Goal: Task Accomplishment & Management: Manage account settings

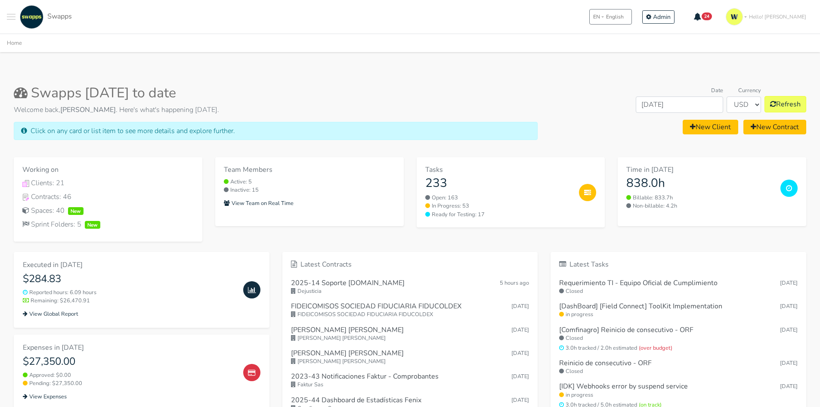
click at [11, 15] on button "Toggle navigation menu" at bounding box center [11, 17] width 9 height 24
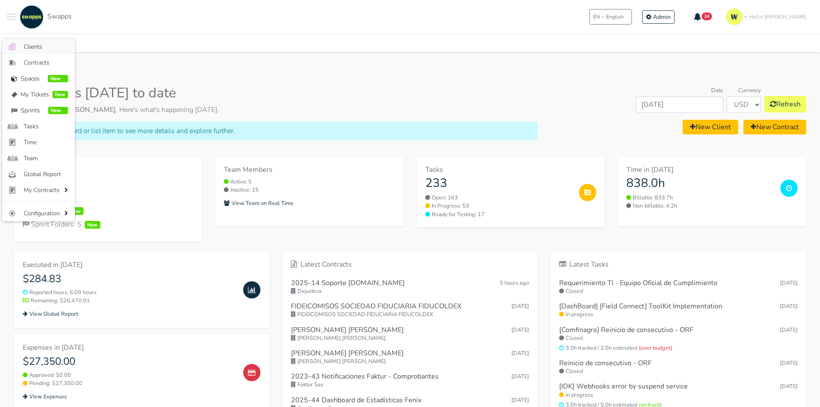
click at [37, 44] on span "Clients" at bounding box center [46, 46] width 44 height 9
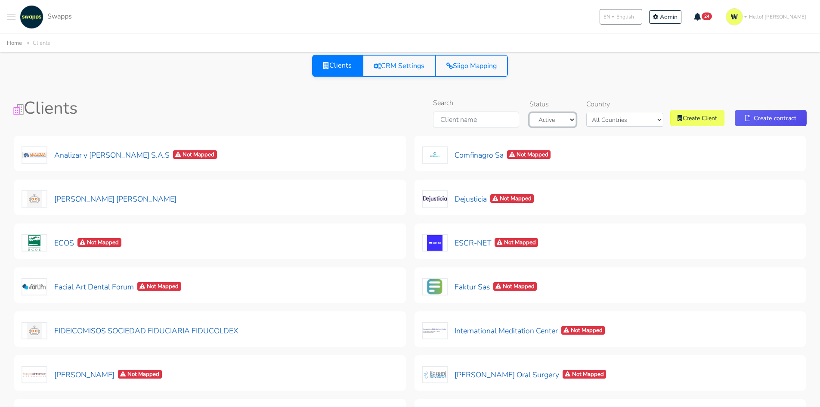
click at [563, 118] on select "Active Archived" at bounding box center [552, 120] width 46 height 14
click at [595, 86] on div "Clients CRM Settings Siigo Mapping" at bounding box center [409, 71] width 813 height 33
click at [626, 120] on select "All Countries Colombia USA" at bounding box center [624, 120] width 77 height 14
click at [607, 113] on select "All Countries Colombia USA" at bounding box center [624, 120] width 77 height 14
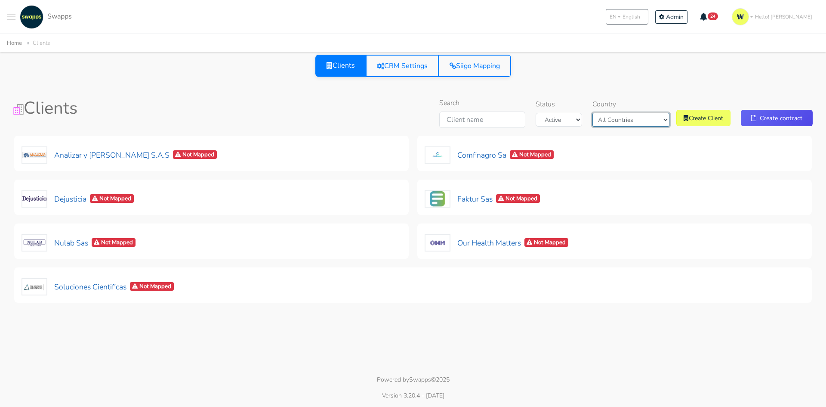
click at [632, 122] on select "All Countries Colombia USA" at bounding box center [630, 120] width 77 height 14
select select "[GEOGRAPHIC_DATA]"
click at [600, 113] on select "All Countries Colombia USA" at bounding box center [630, 120] width 77 height 14
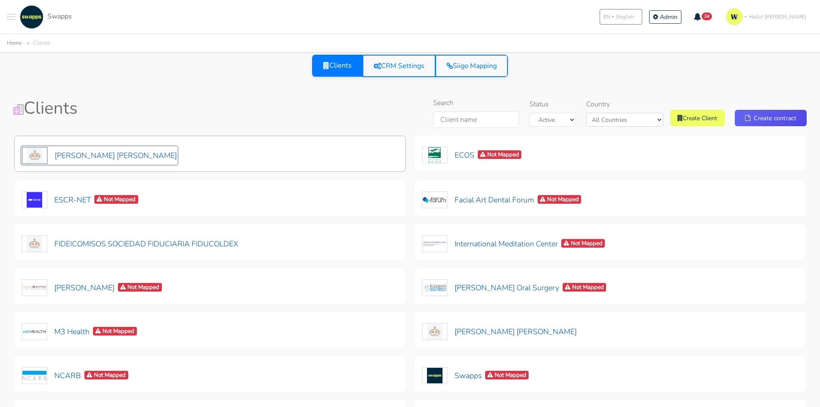
click at [85, 154] on button "[PERSON_NAME] [PERSON_NAME]" at bounding box center [100, 155] width 156 height 18
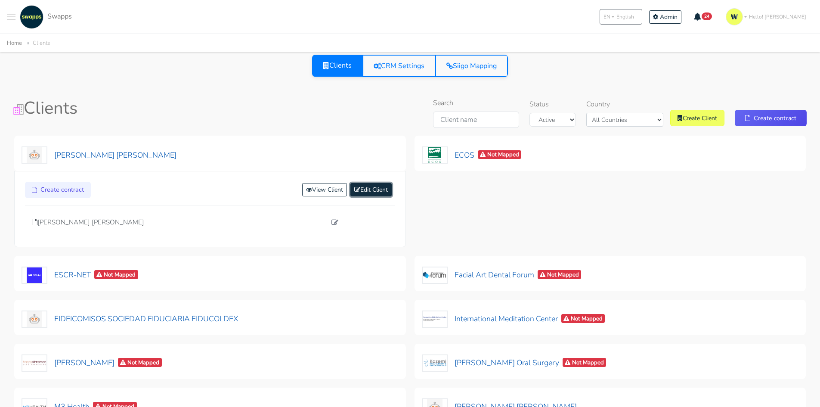
click at [362, 191] on link "Edit Client" at bounding box center [370, 189] width 41 height 13
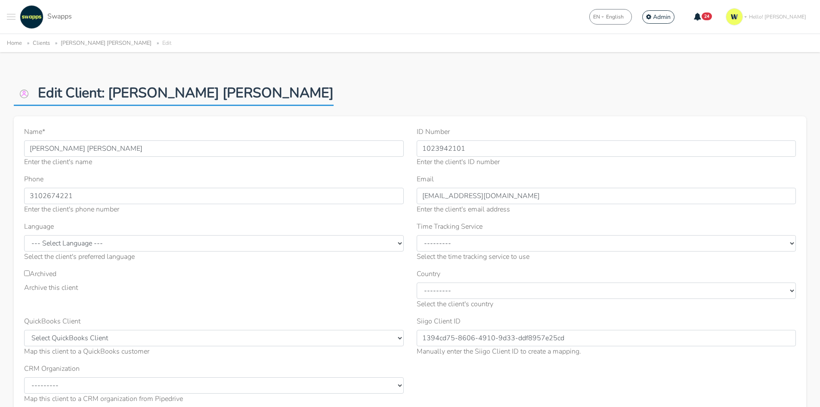
click at [17, 95] on img at bounding box center [24, 93] width 21 height 9
click at [25, 94] on img at bounding box center [24, 93] width 21 height 9
click at [100, 85] on h2 "Edit Client: David Guillermo Chaparro Moya" at bounding box center [174, 95] width 320 height 21
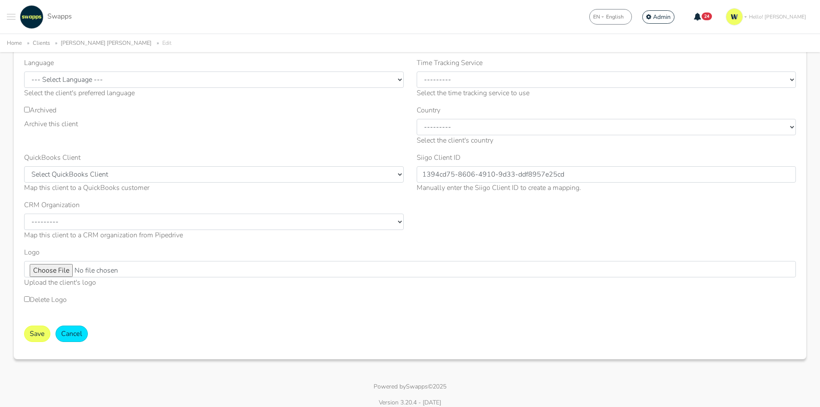
scroll to position [170, 0]
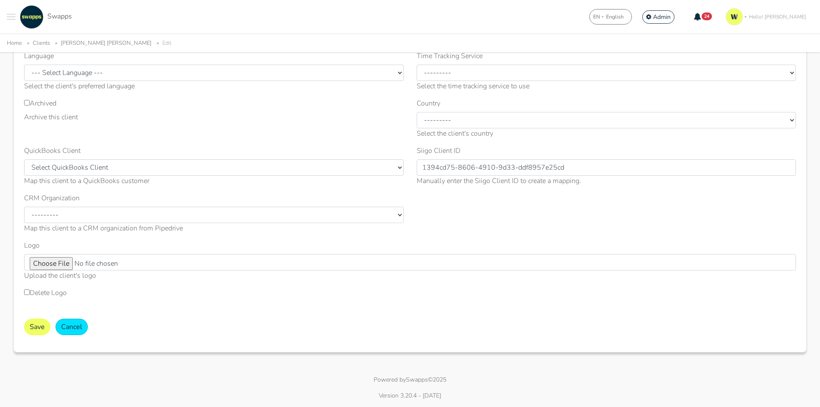
click at [28, 293] on input "Delete Logo" at bounding box center [27, 292] width 6 height 6
click at [26, 294] on input "Delete Logo" at bounding box center [27, 292] width 6 height 6
click at [31, 292] on label "Delete Logo" at bounding box center [45, 292] width 43 height 10
click at [30, 292] on input "Delete Logo" at bounding box center [27, 292] width 6 height 6
checkbox input "true"
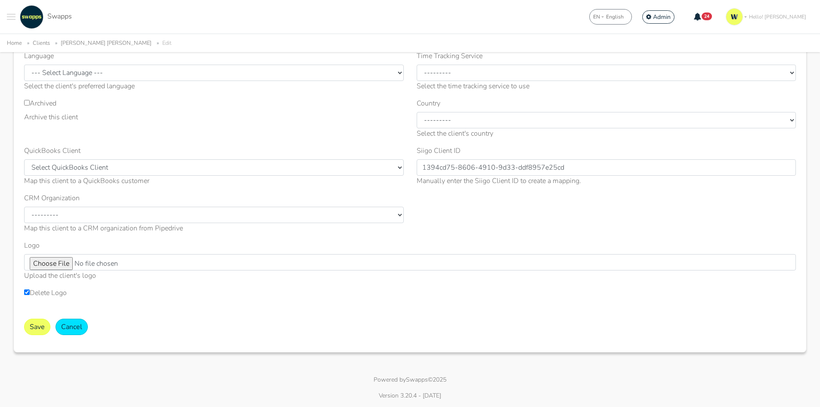
click at [515, 236] on div "Name * David Guillermo Chaparro Moya Enter the client's name ID Number 10239421…" at bounding box center [410, 132] width 784 height 352
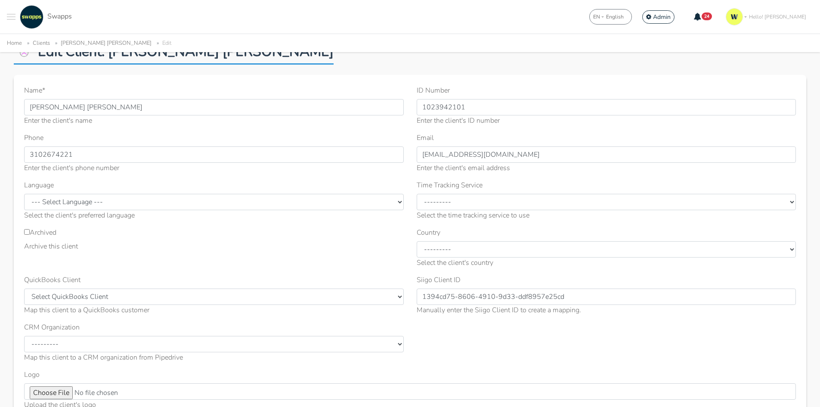
scroll to position [0, 0]
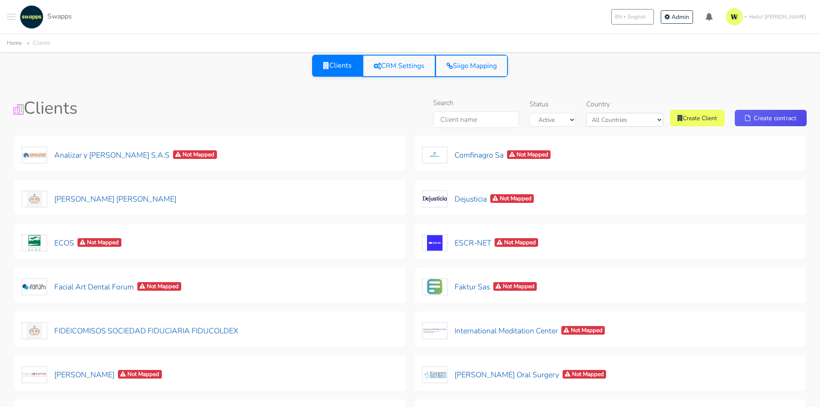
select select "[GEOGRAPHIC_DATA]"
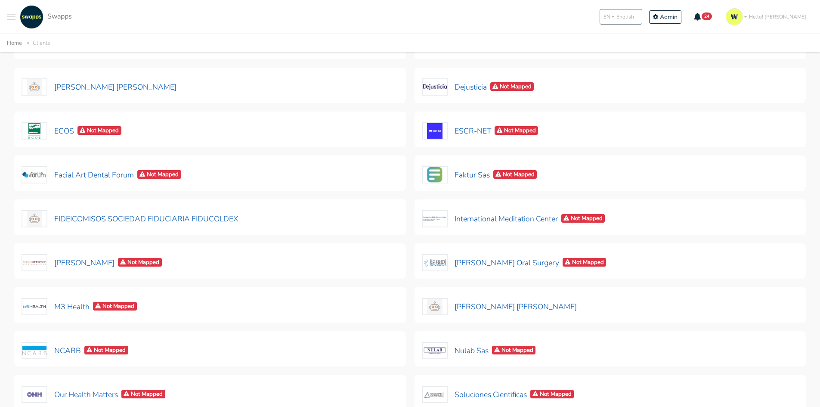
scroll to position [129, 0]
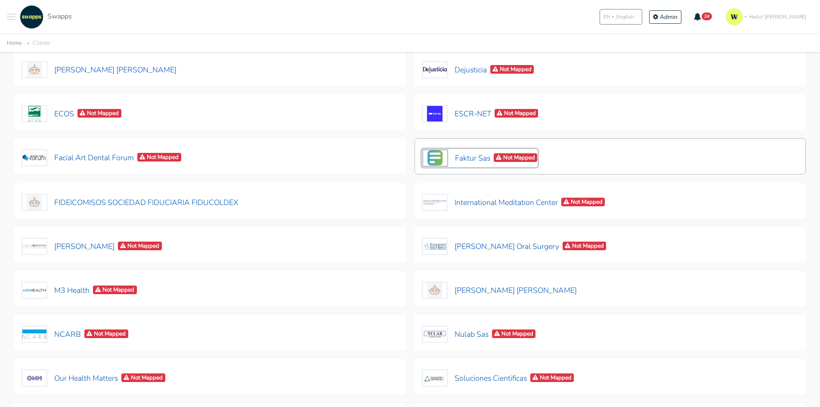
click at [462, 154] on button "Faktur Sas Not Mapped" at bounding box center [480, 158] width 116 height 18
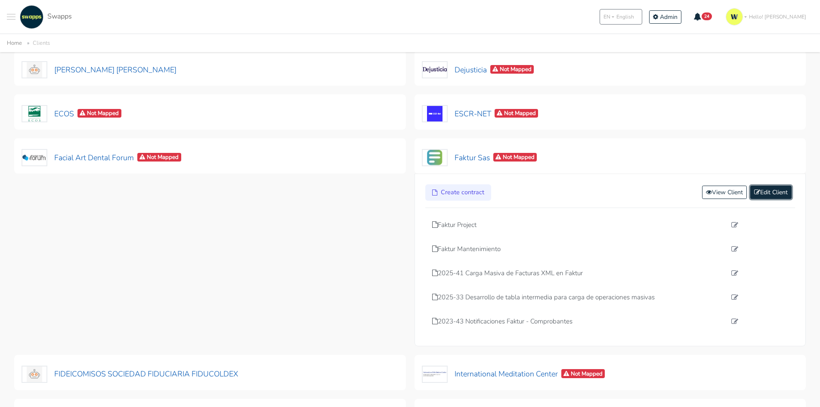
click at [760, 191] on link "Edit Client" at bounding box center [770, 191] width 41 height 13
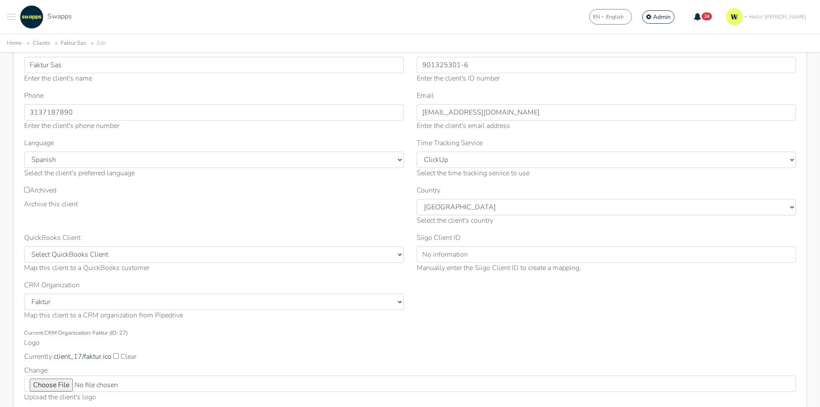
scroll to position [172, 0]
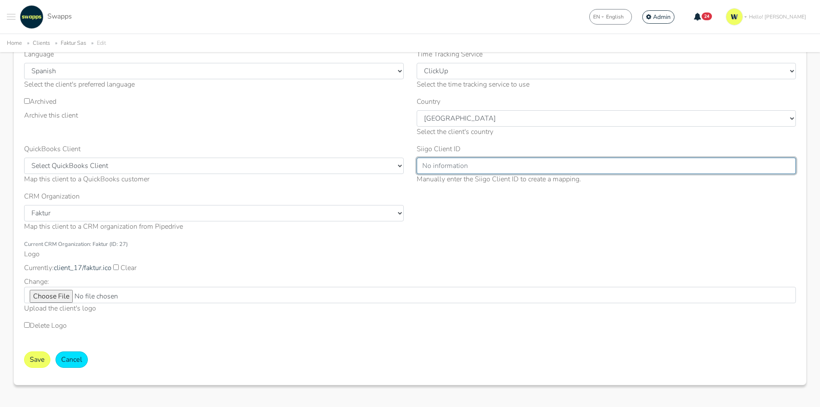
click at [460, 167] on input "Siigo Client ID" at bounding box center [605, 165] width 379 height 16
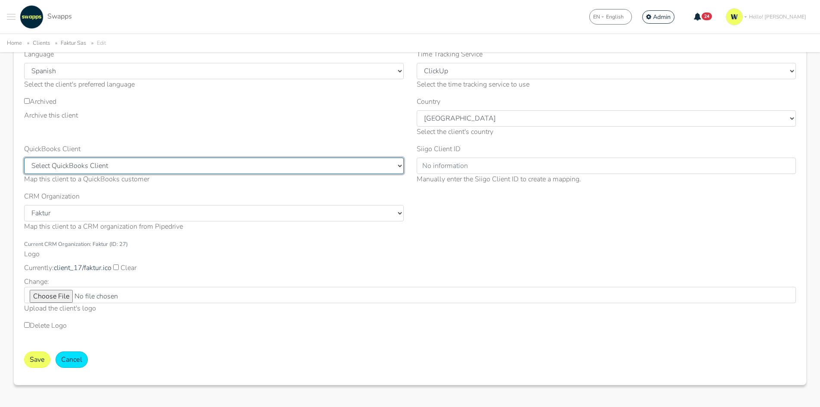
click at [132, 167] on select "Select QuickBooks Client [PERSON_NAME] llc (ID: 403) Environmental Council of S…" at bounding box center [213, 165] width 379 height 16
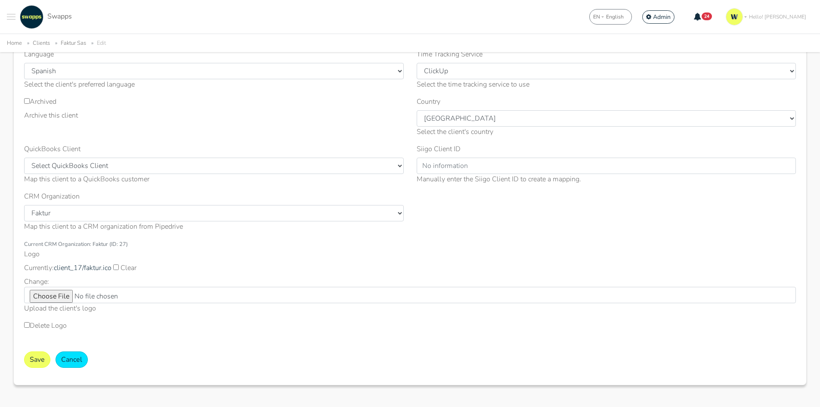
click at [473, 175] on div "Manually enter the Siigo Client ID to create a mapping." at bounding box center [605, 179] width 379 height 10
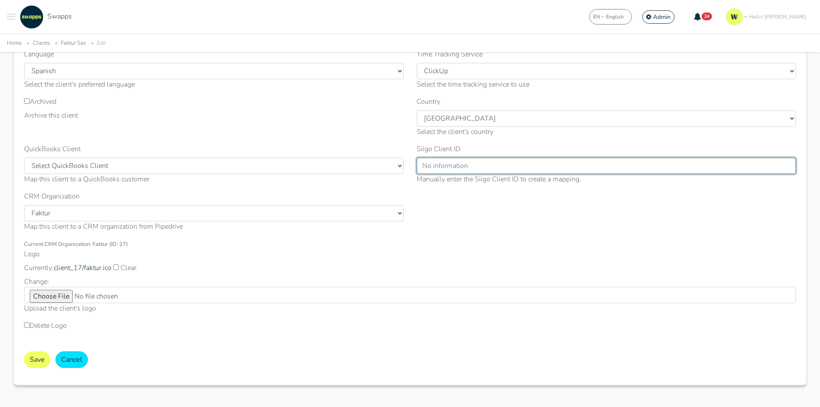
click at [473, 161] on input "Siigo Client ID" at bounding box center [605, 165] width 379 height 16
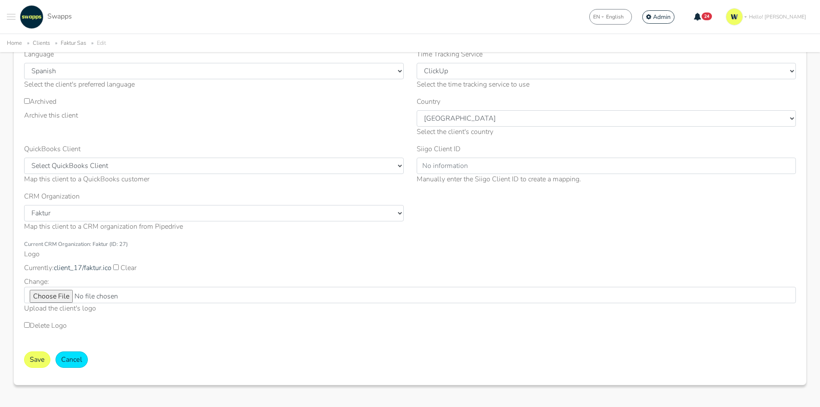
click at [460, 266] on div "Currently: client_17/faktur.ico Clear Change: Upload the client's logo" at bounding box center [409, 287] width 771 height 51
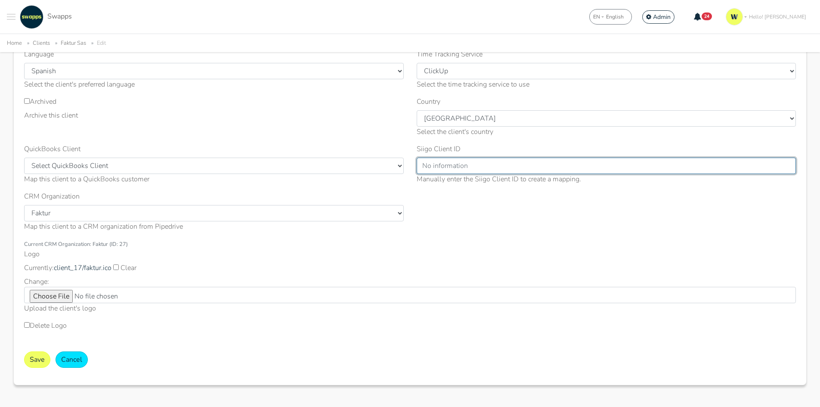
click at [484, 168] on input "Siigo Client ID" at bounding box center [605, 165] width 379 height 16
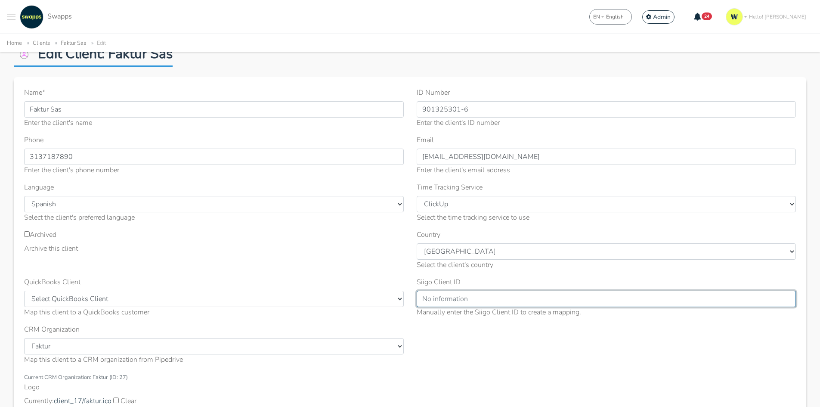
scroll to position [0, 0]
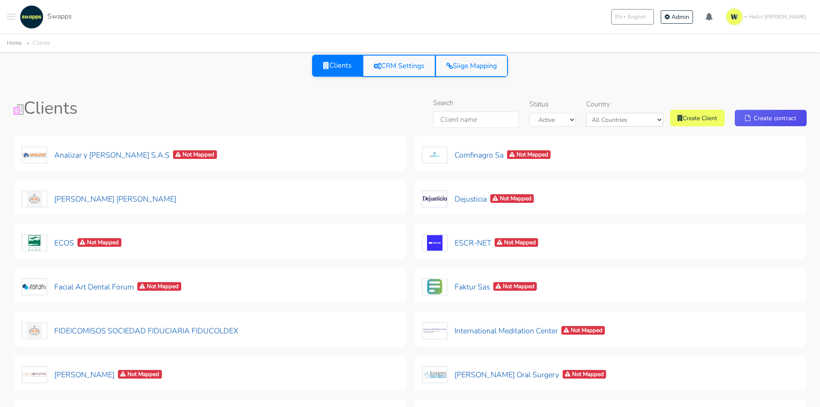
select select "[GEOGRAPHIC_DATA]"
